Goal: Information Seeking & Learning: Learn about a topic

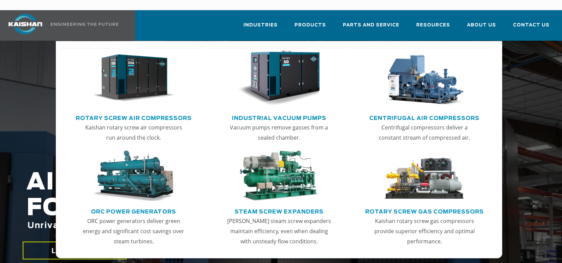
click at [170, 72] on img "Main menu" at bounding box center [133, 77] width 82 height 55
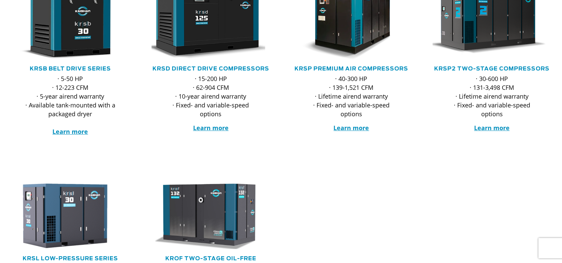
scroll to position [203, 0]
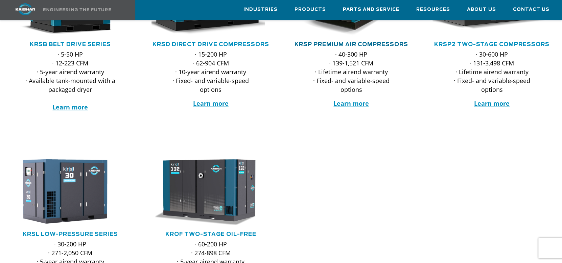
click at [355, 42] on link "KRSP Premium Air Compressors" at bounding box center [352, 44] width 114 height 5
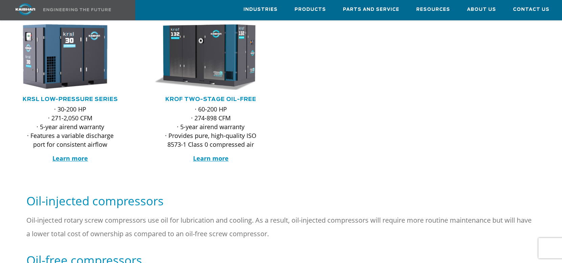
scroll to position [473, 0]
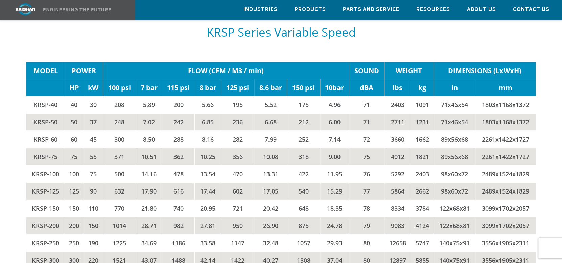
scroll to position [1387, 0]
